Goal: Task Accomplishment & Management: Manage account settings

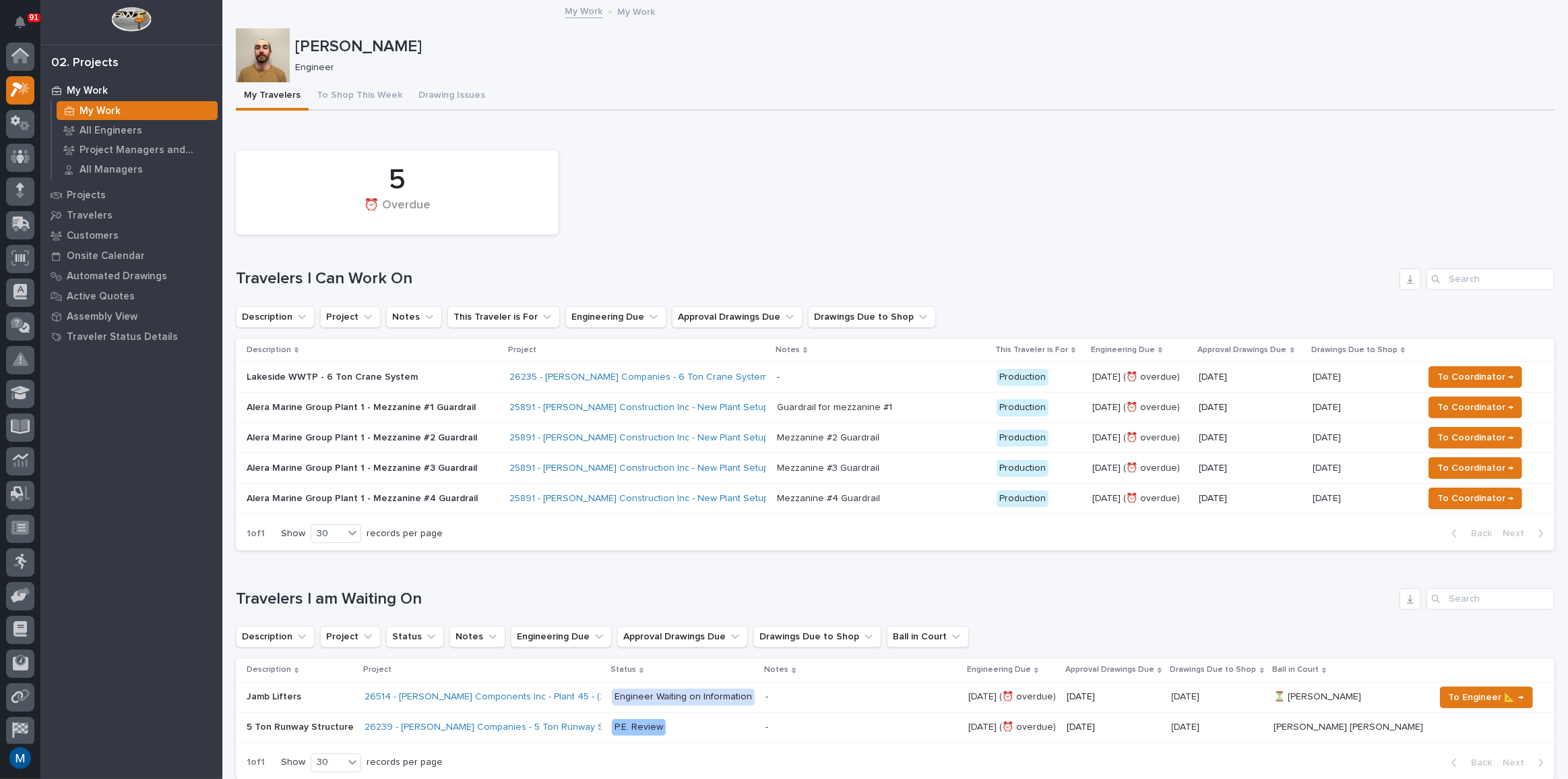
scroll to position [34, 0]
click at [339, 103] on button "To Shop This Week" at bounding box center [359, 96] width 102 height 28
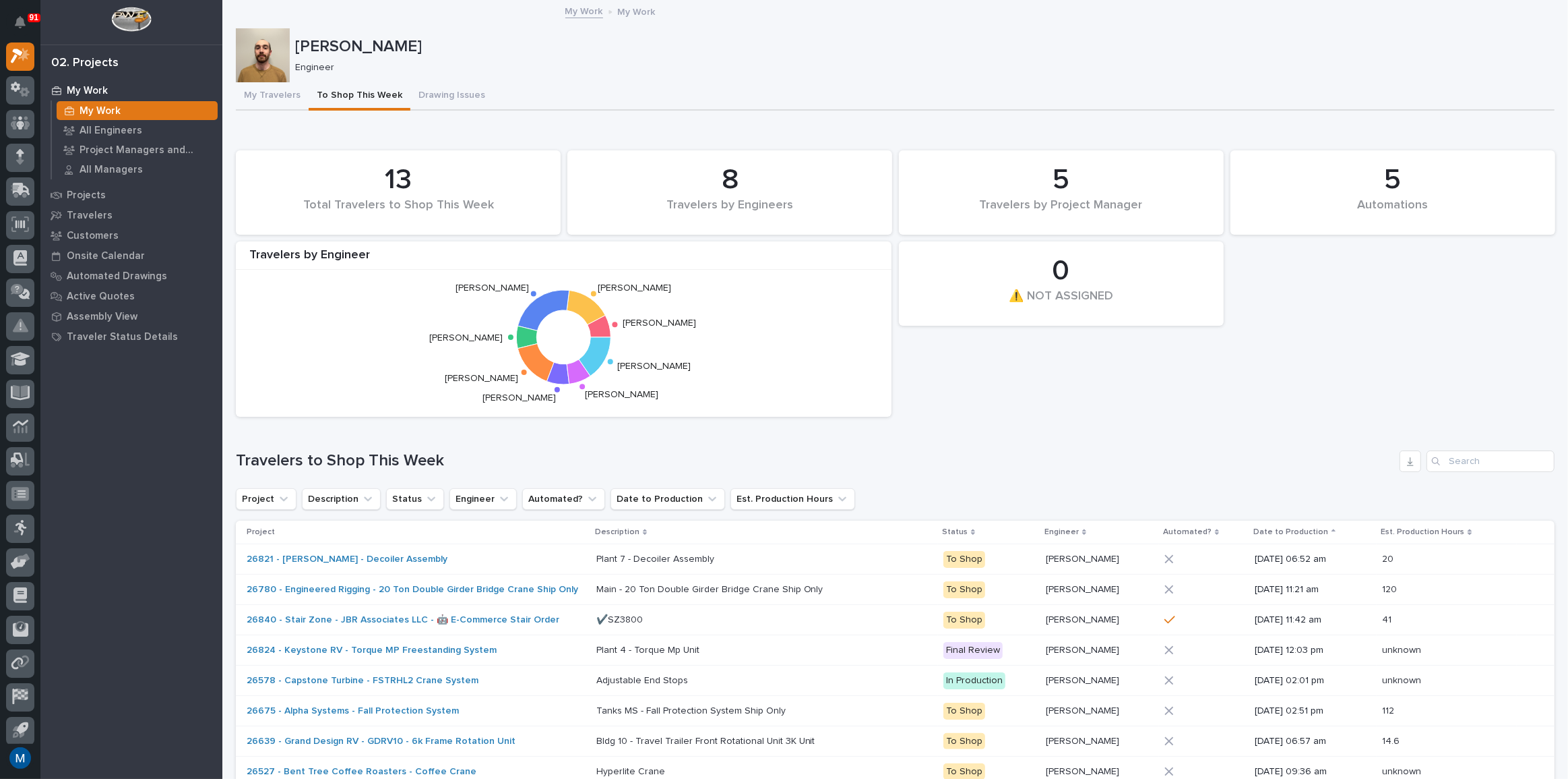
click at [996, 394] on div "5 Automations 13 Total Travelers to Shop This Week 0 ⚠️ NOT ASSIGNED 8 Traveler…" at bounding box center [896, 283] width 1333 height 279
click at [255, 95] on button "My Travelers" at bounding box center [272, 96] width 73 height 28
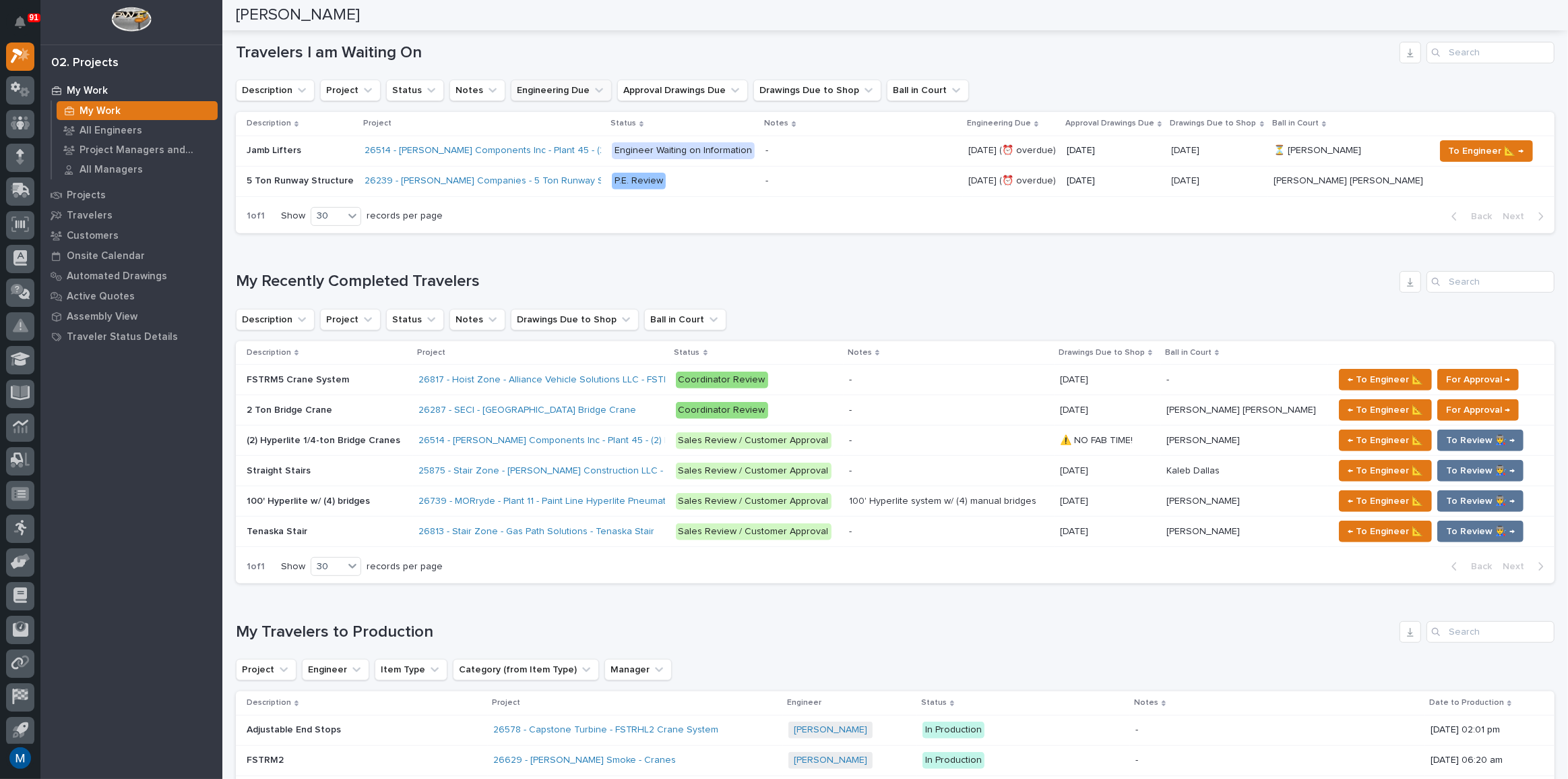
scroll to position [551, 0]
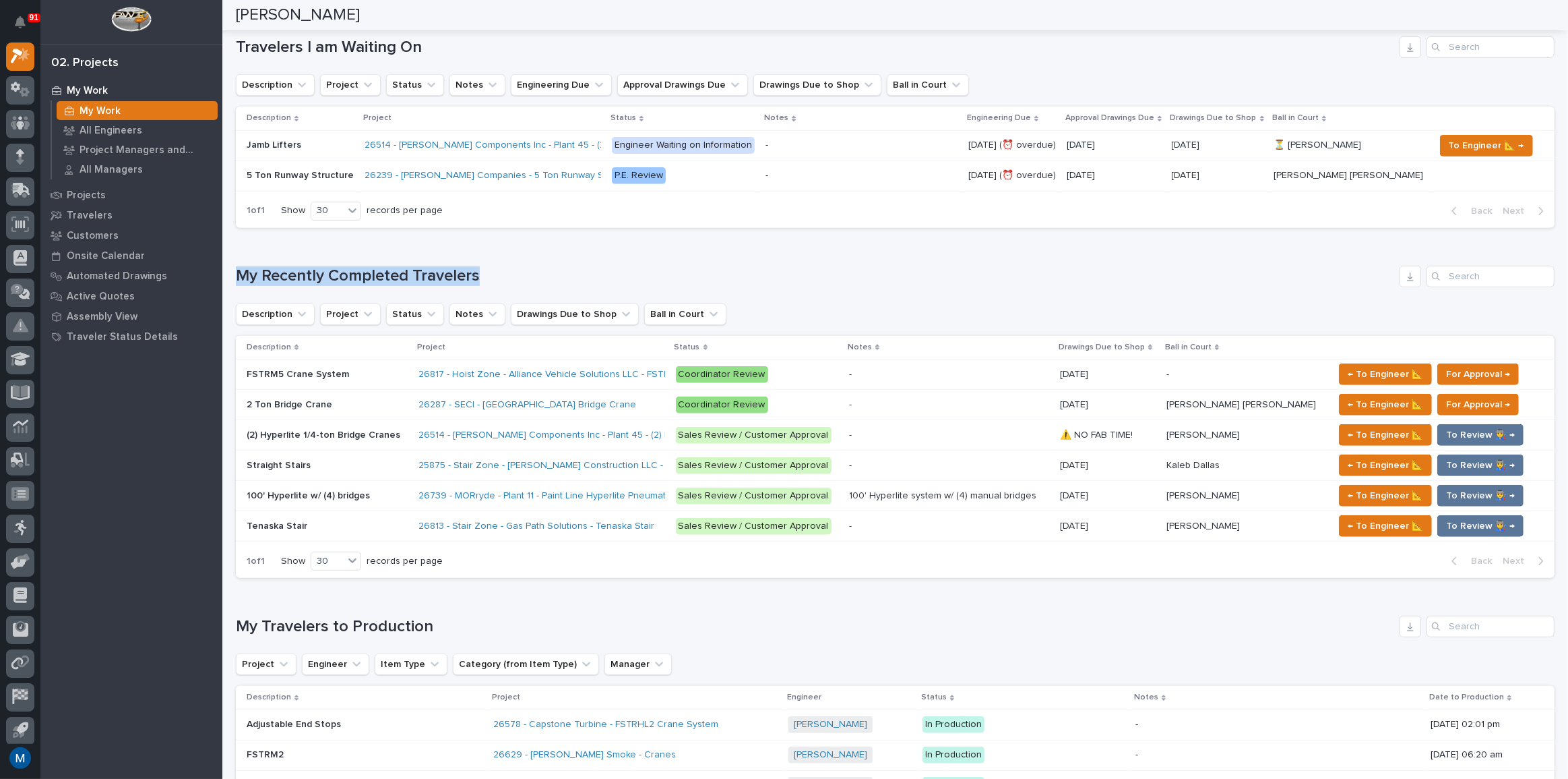
drag, startPoint x: 476, startPoint y: 279, endPoint x: 228, endPoint y: 274, distance: 248.1
click at [228, 274] on div "Loading... Saving… Loading... Saving… Marston Norris Marston Norris Engineer So…" at bounding box center [895, 485] width 1346 height 2071
click at [392, 218] on div "Show 30 records per page" at bounding box center [364, 211] width 167 height 19
click at [406, 230] on div "Loading... Saving… Travelers I am Waiting On Description Project Status Notes E…" at bounding box center [896, 124] width 1319 height 229
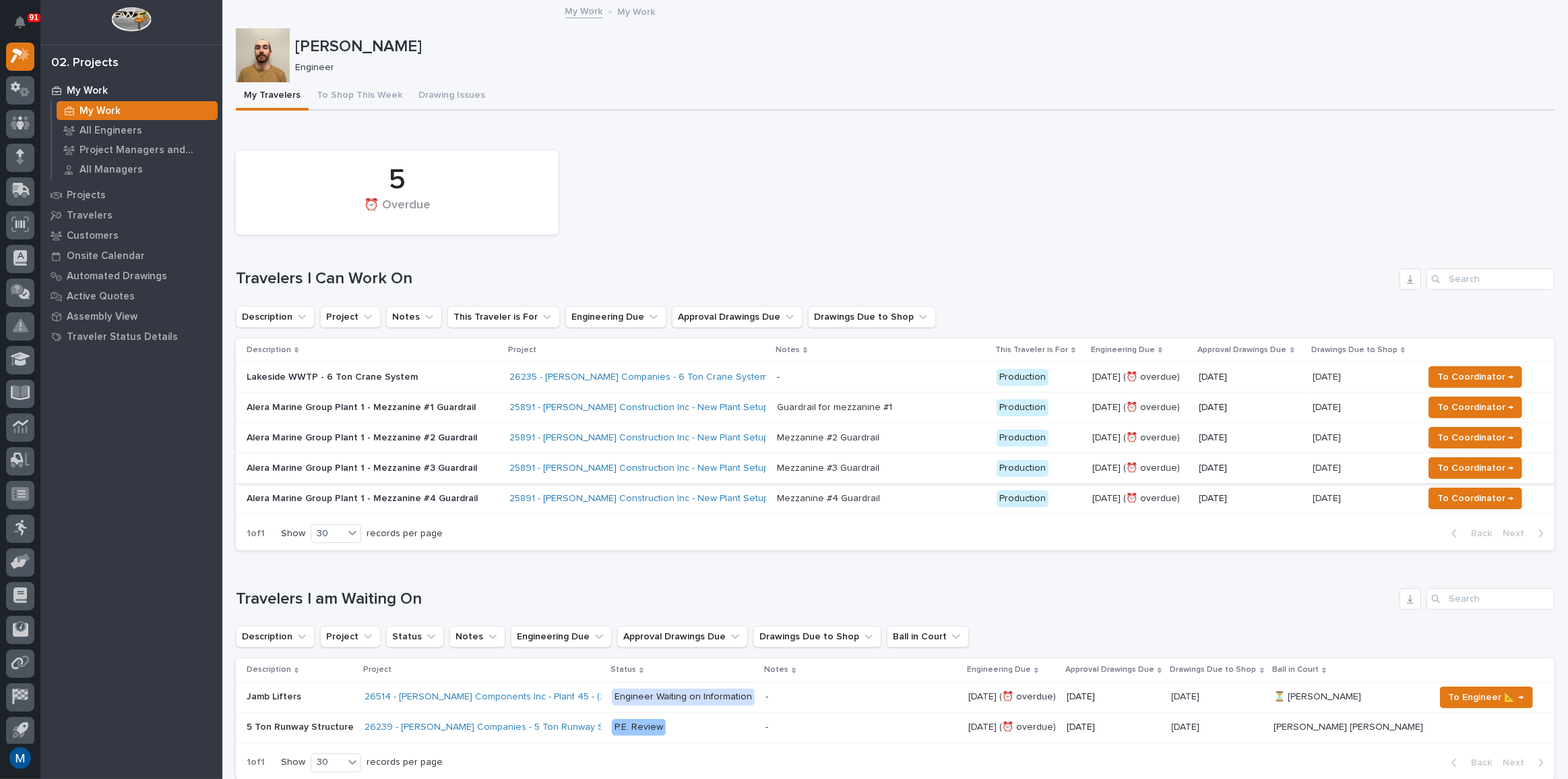
scroll to position [61, 0]
